Goal: Obtain resource: Download file/media

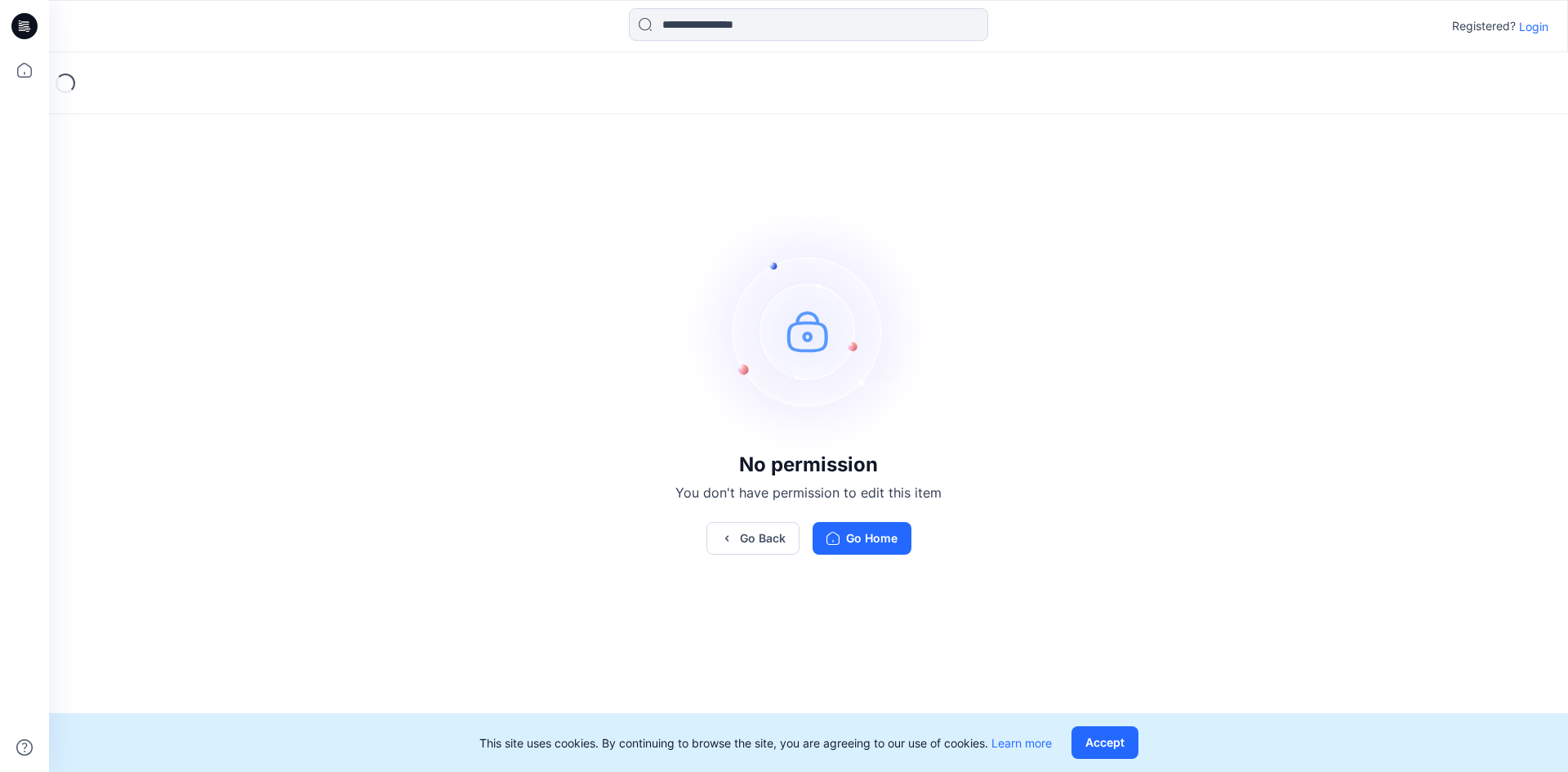
click at [1532, 28] on p "Login" at bounding box center [1533, 27] width 30 height 17
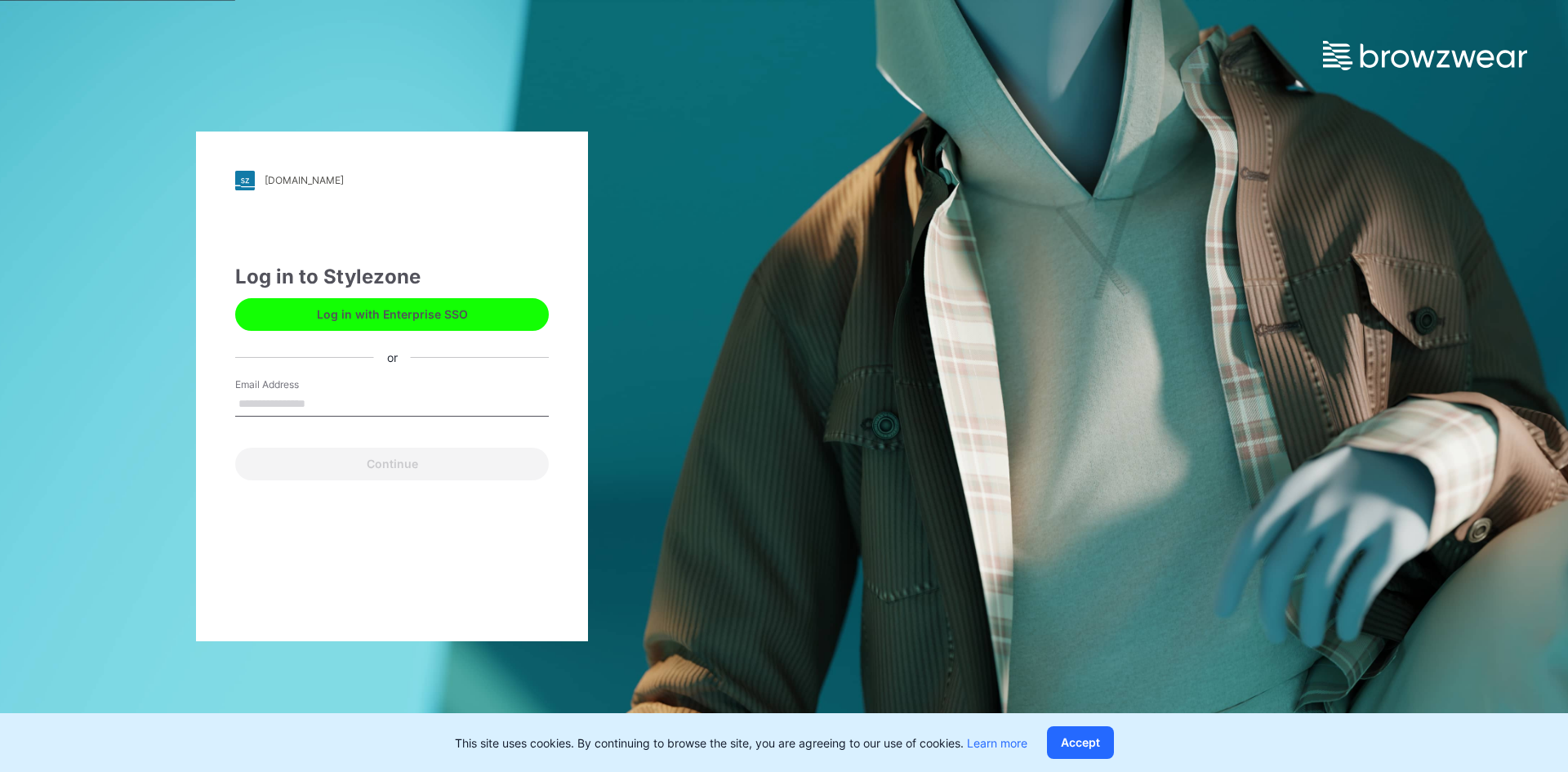
click at [382, 400] on input "Email Address" at bounding box center [392, 405] width 314 height 25
type input "**********"
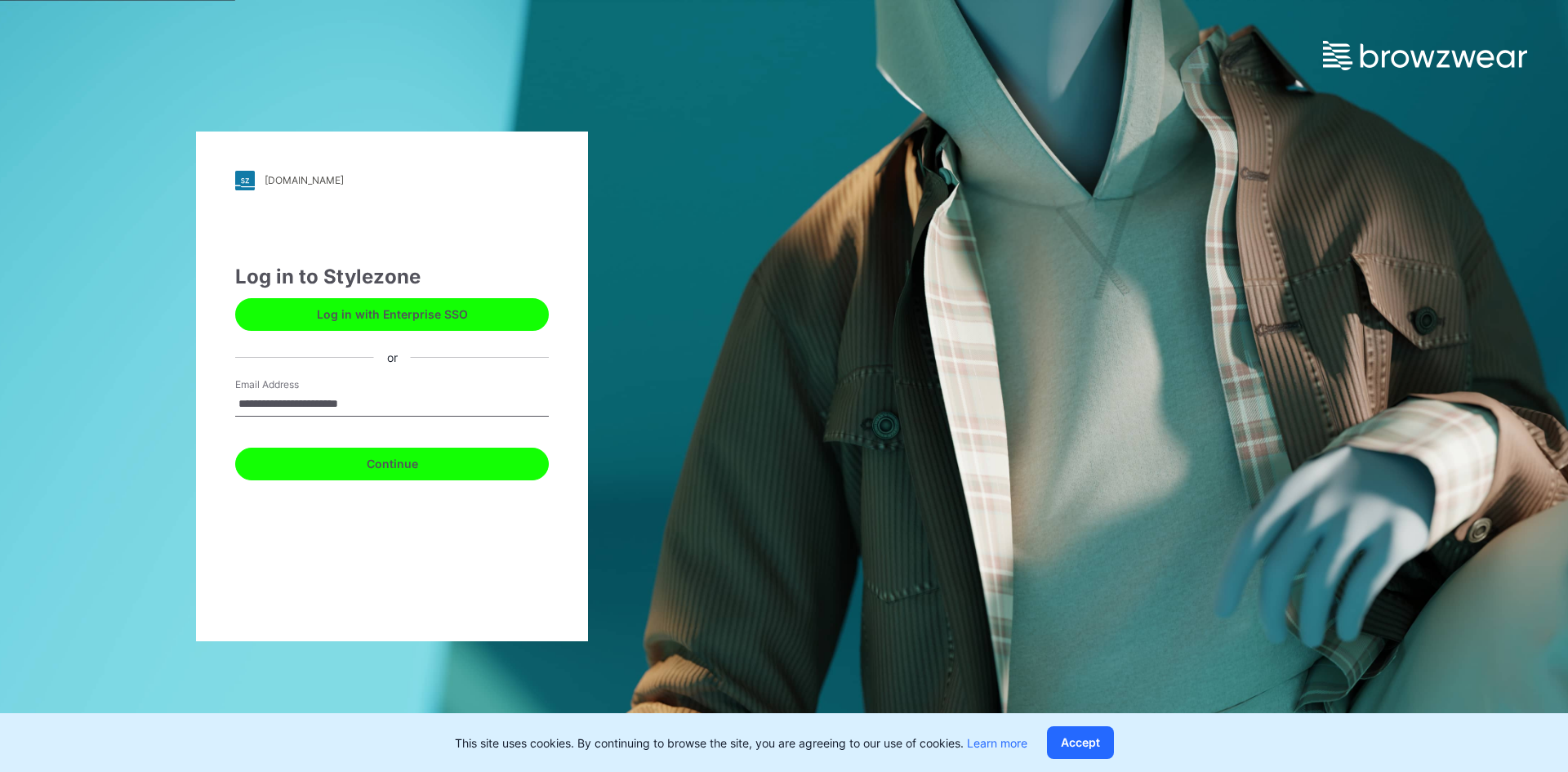
click at [382, 468] on button "Continue" at bounding box center [392, 464] width 314 height 32
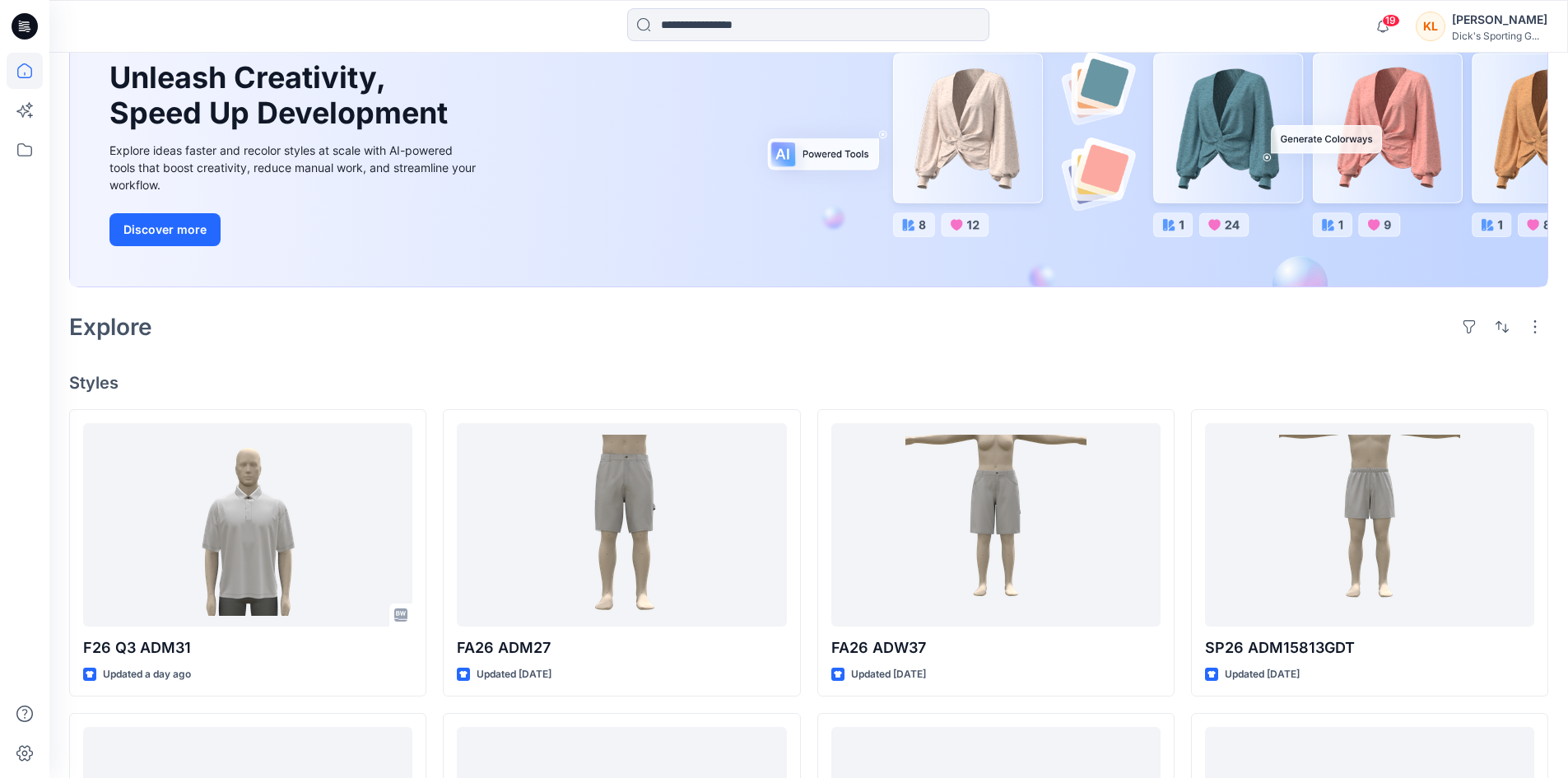
scroll to position [163, 0]
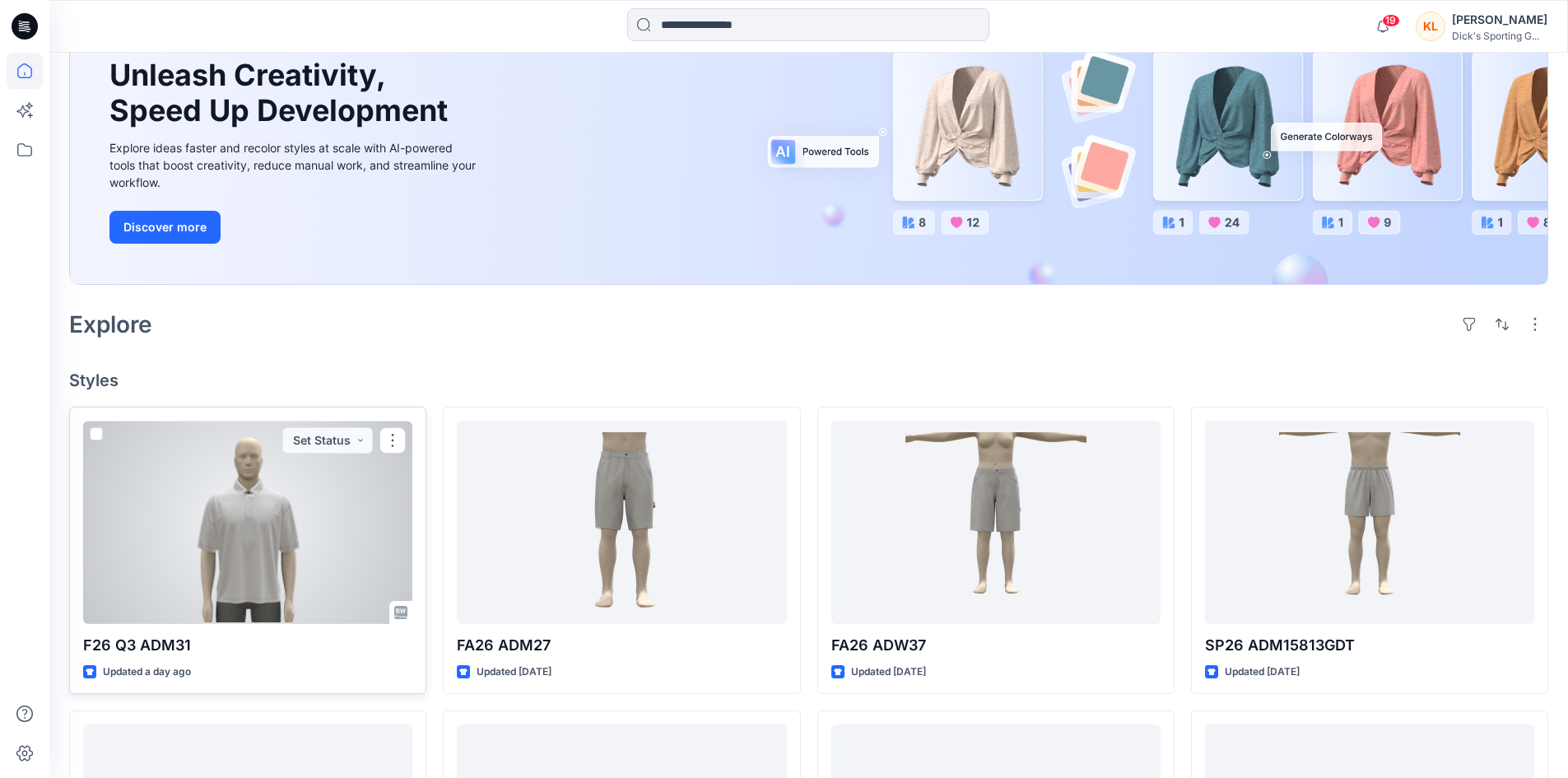
click at [255, 552] on div at bounding box center [247, 521] width 329 height 203
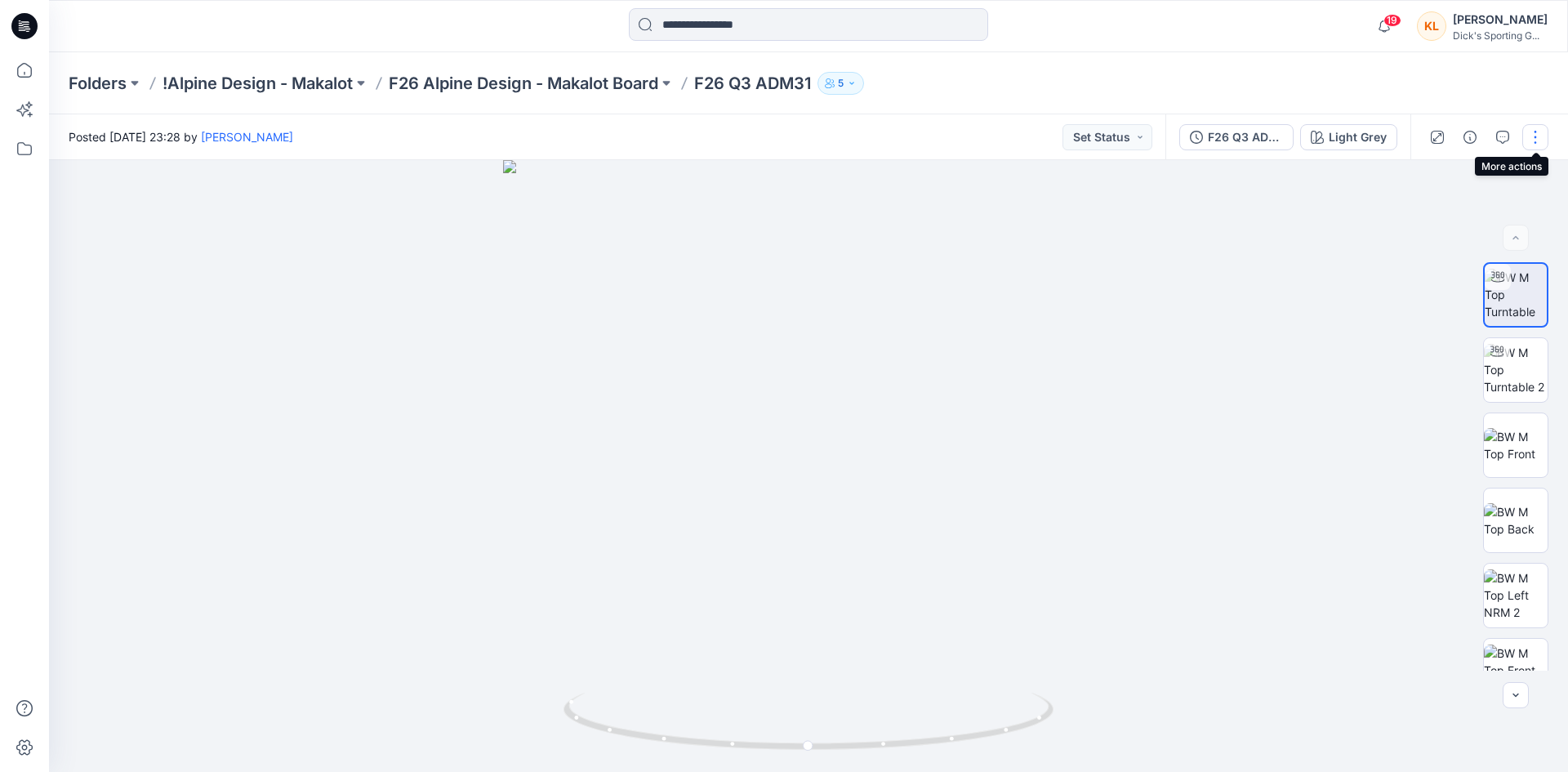
click at [1534, 131] on button "button" at bounding box center [1535, 136] width 26 height 26
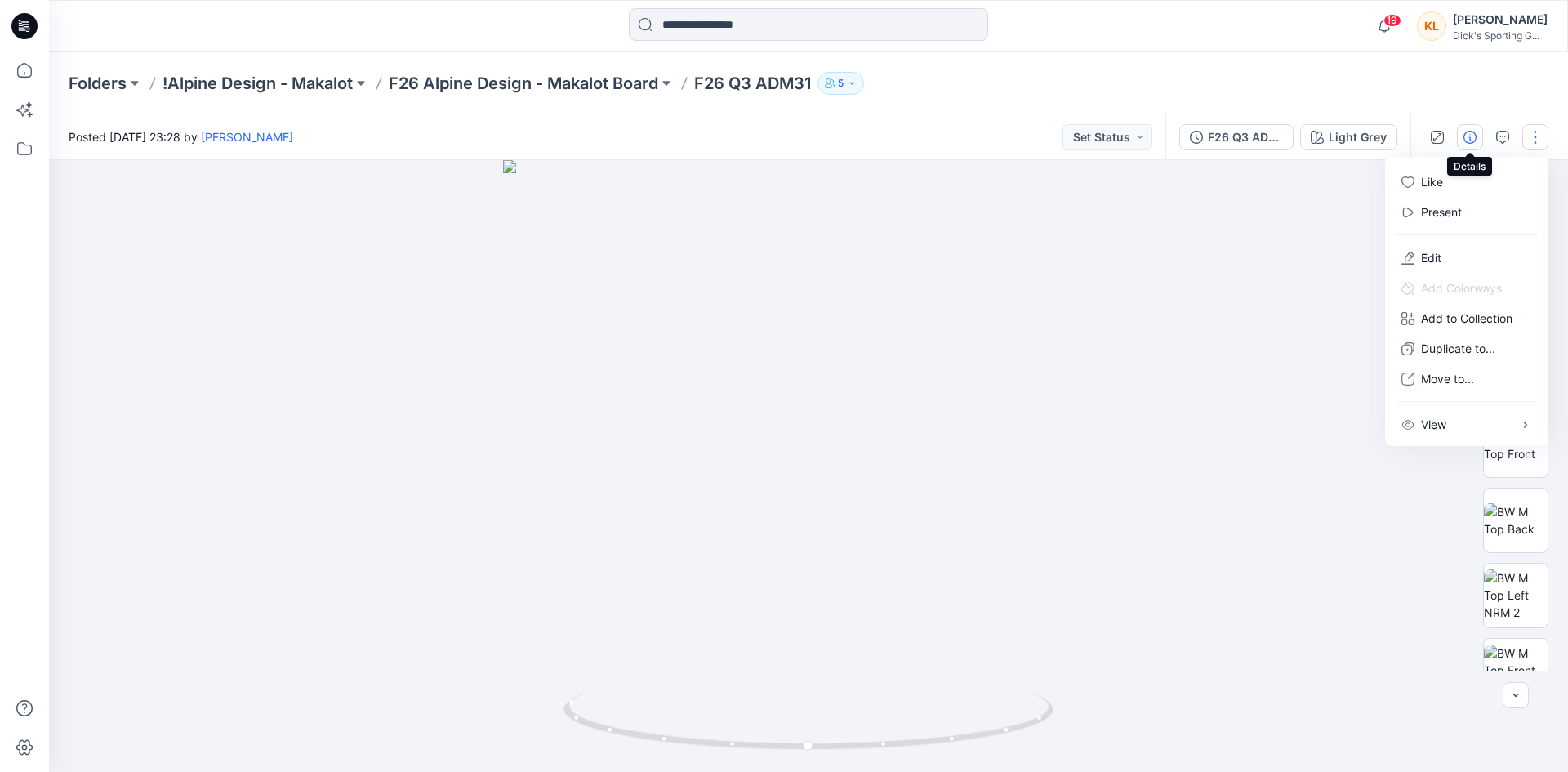
click at [1467, 137] on icon "button" at bounding box center [1470, 137] width 13 height 13
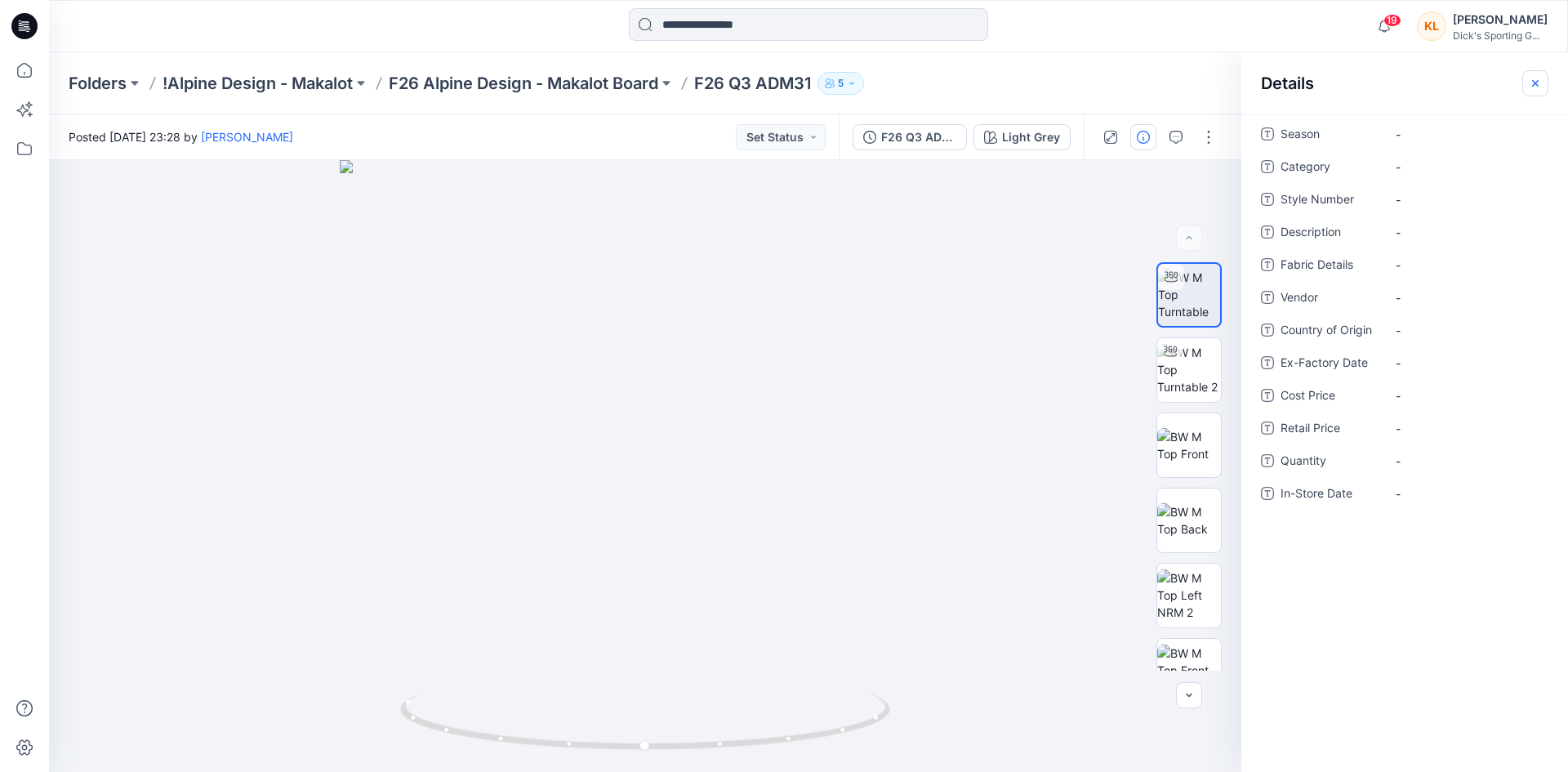
click at [1535, 81] on icon "button" at bounding box center [1536, 83] width 13 height 13
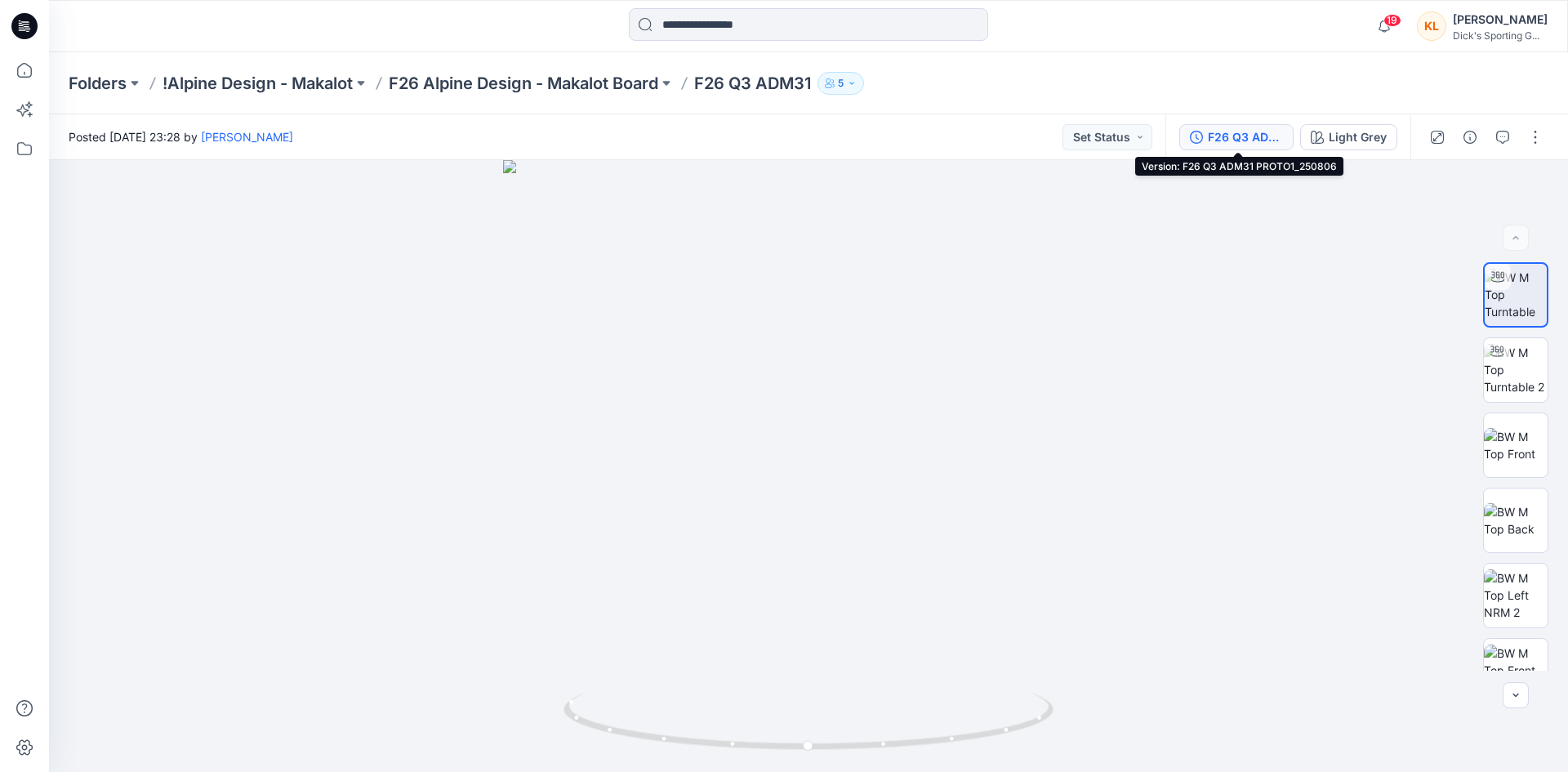
click at [1268, 143] on div "F26 Q3 ADM31 PROTO1_250806" at bounding box center [1245, 136] width 75 height 18
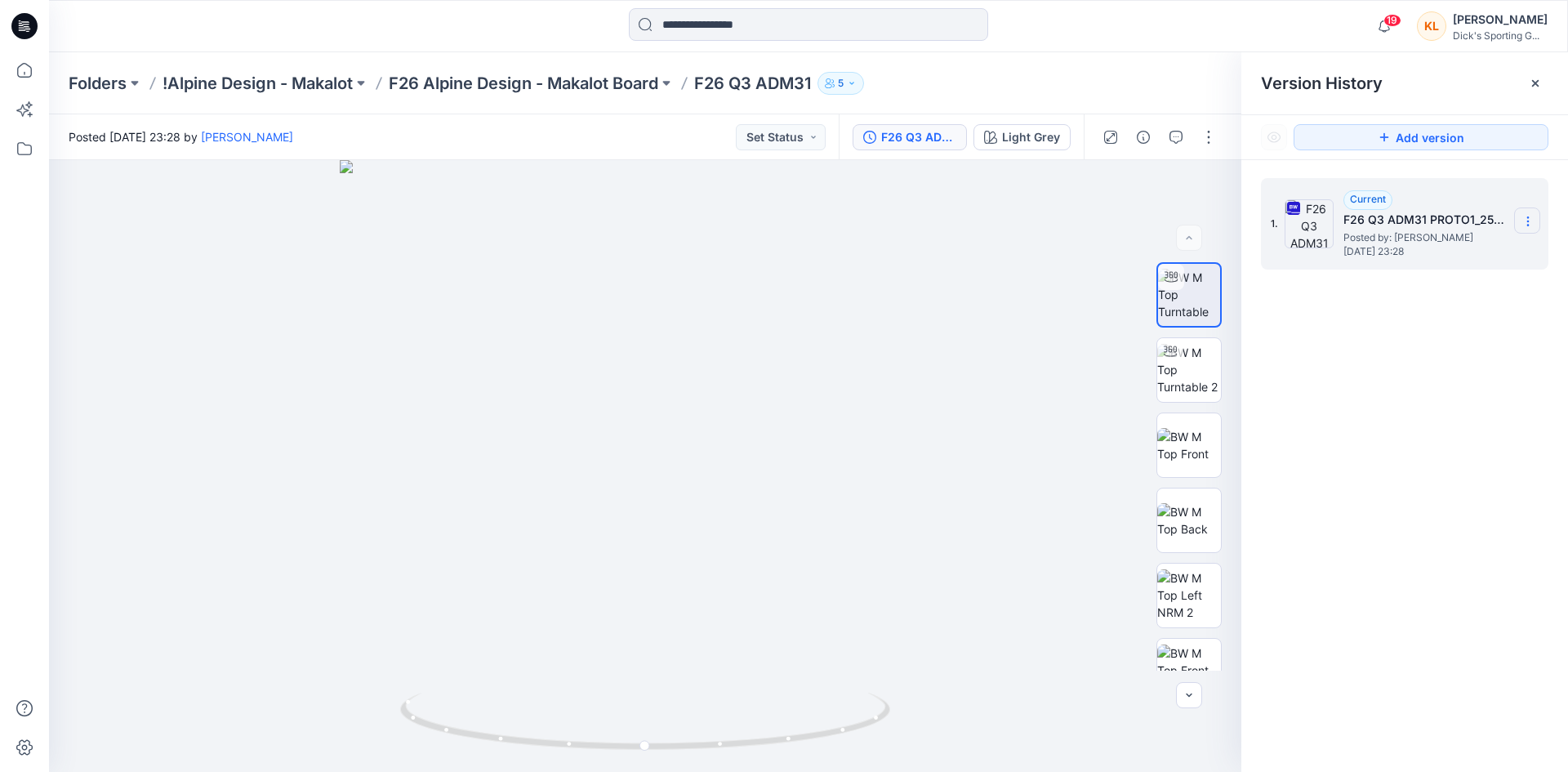
click at [1529, 224] on icon at bounding box center [1528, 221] width 13 height 13
click at [1490, 257] on span "Download Source BW File" at bounding box center [1444, 253] width 136 height 20
click at [1525, 218] on icon at bounding box center [1528, 221] width 13 height 13
click at [1537, 559] on div "1. Current F26 Q3 ADM31 PROTO1_250806 Posted by: [PERSON_NAME] [DATE] 23:28 Dow…" at bounding box center [1404, 478] width 326 height 636
click at [1532, 86] on icon at bounding box center [1535, 83] width 7 height 7
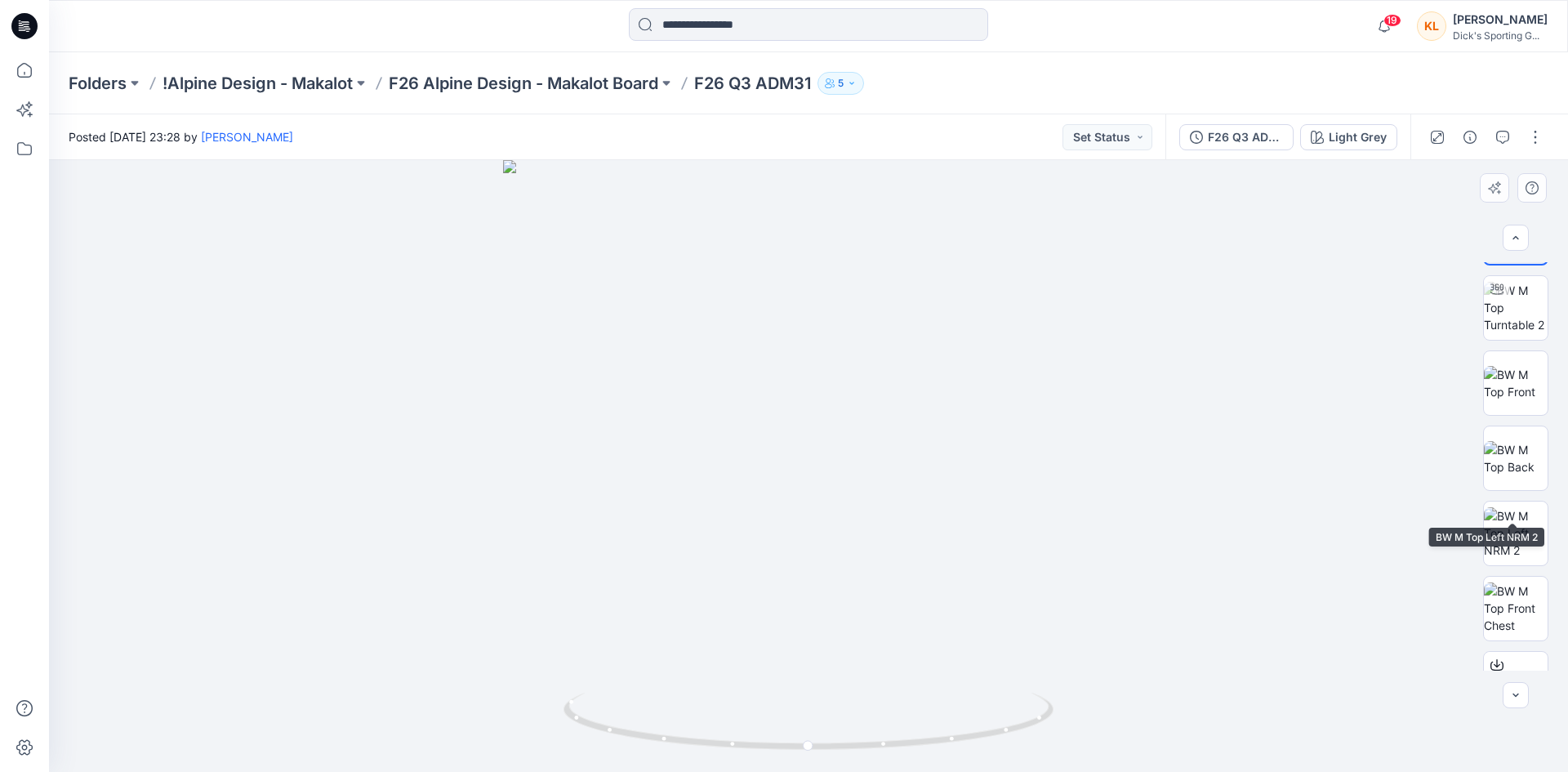
scroll to position [108, 0]
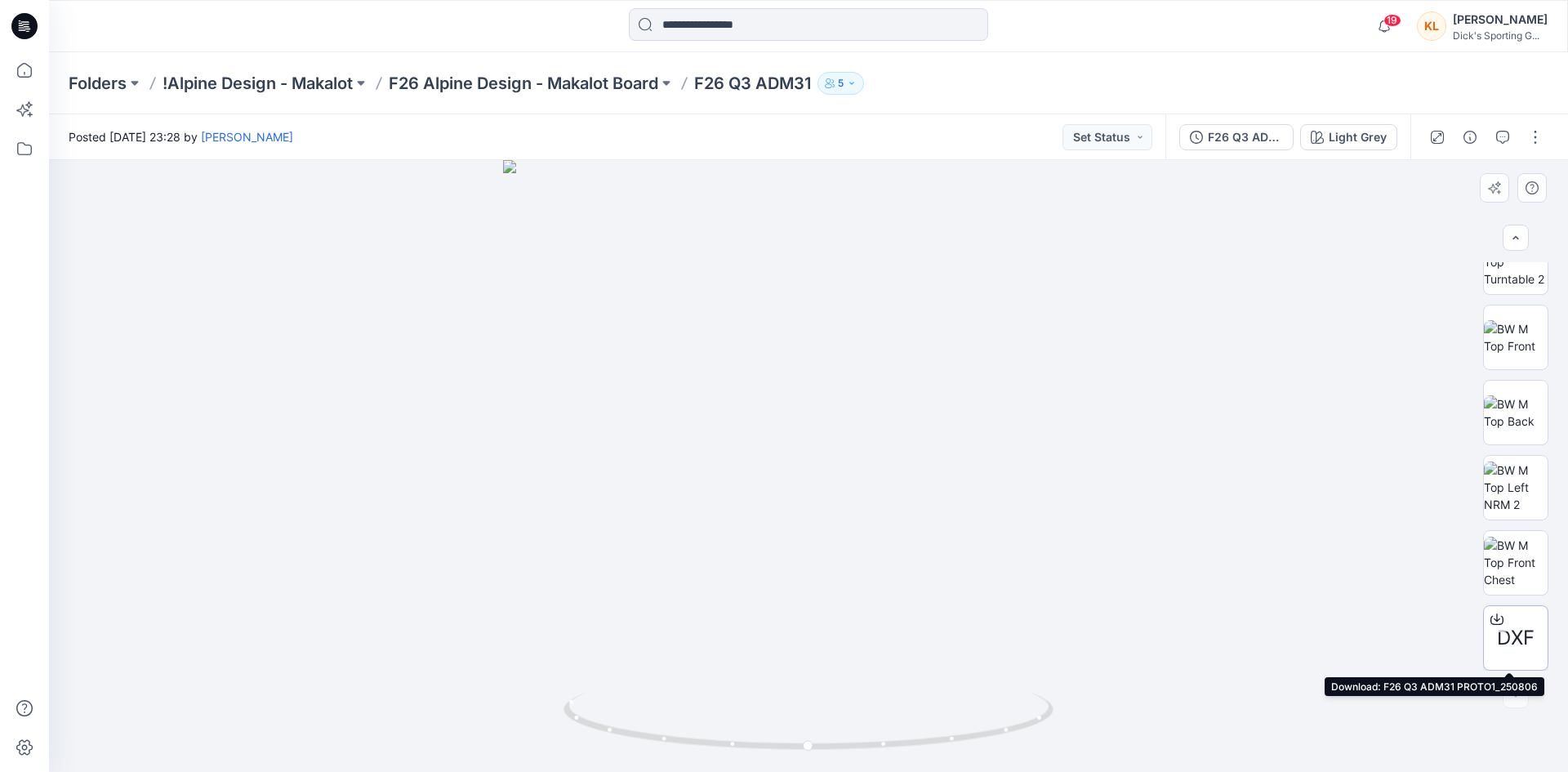
click at [1494, 619] on icon at bounding box center [1496, 616] width 7 height 9
